Goal: Transaction & Acquisition: Purchase product/service

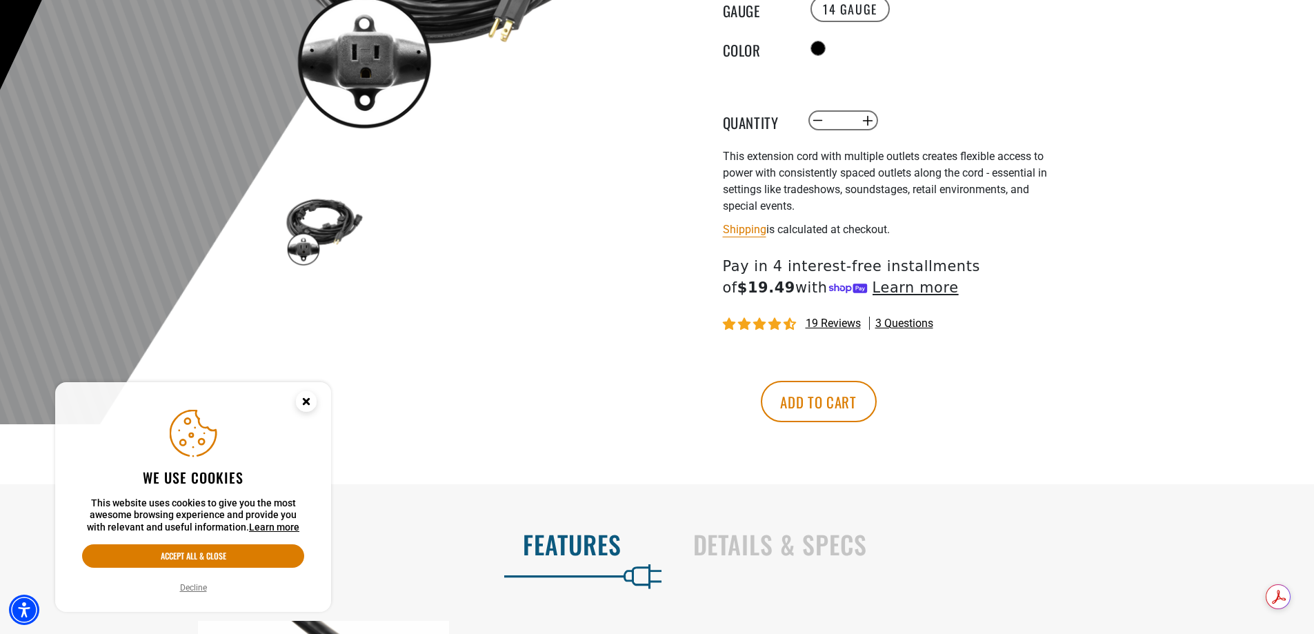
scroll to position [414, 0]
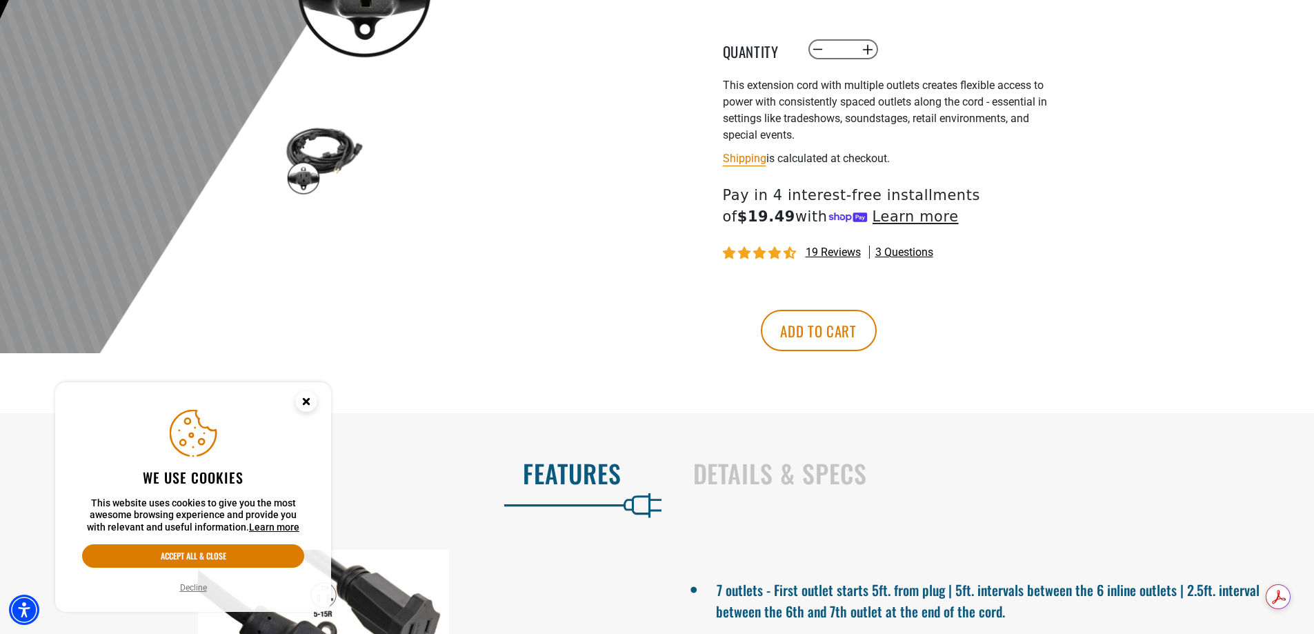
click at [306, 400] on icon "Close this option" at bounding box center [305, 401] width 5 height 5
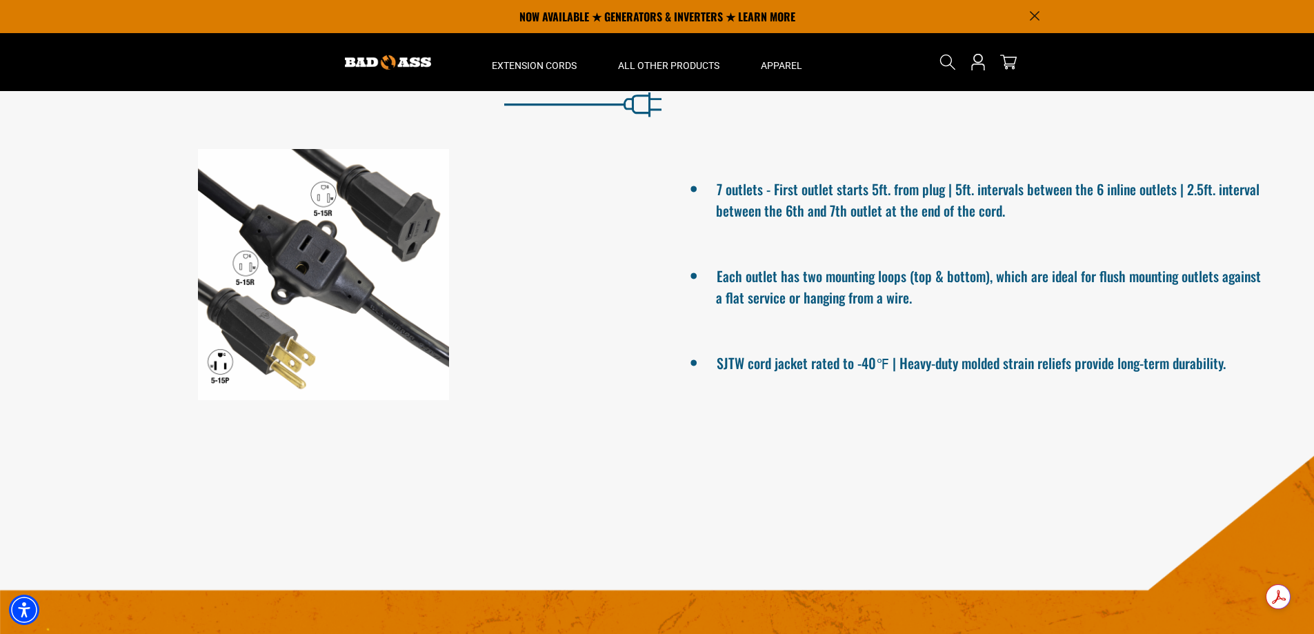
scroll to position [552, 0]
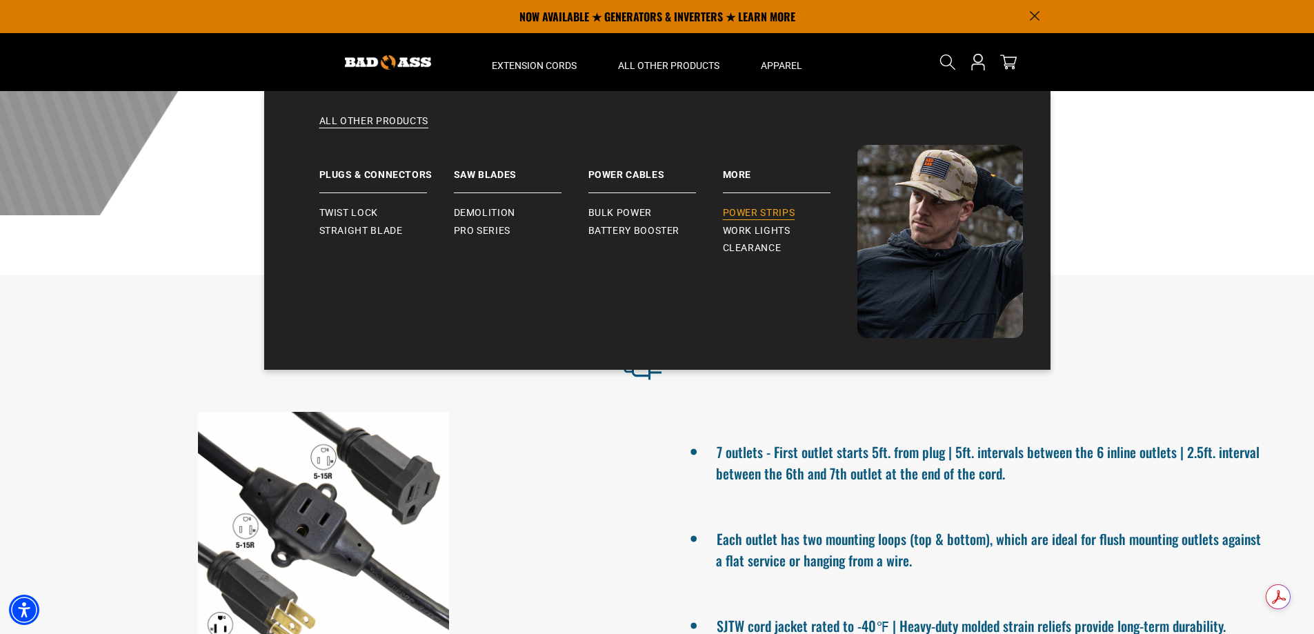
click at [762, 210] on span "Power Strips" at bounding box center [759, 213] width 72 height 12
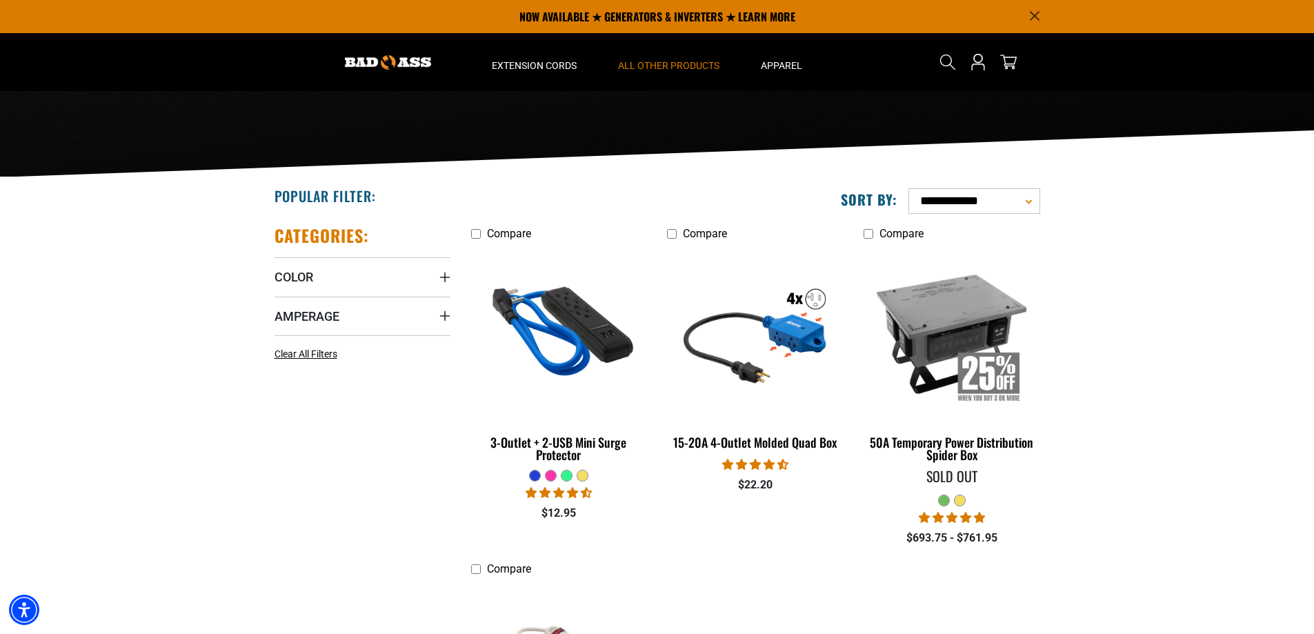
scroll to position [138, 0]
